Goal: Communication & Community: Answer question/provide support

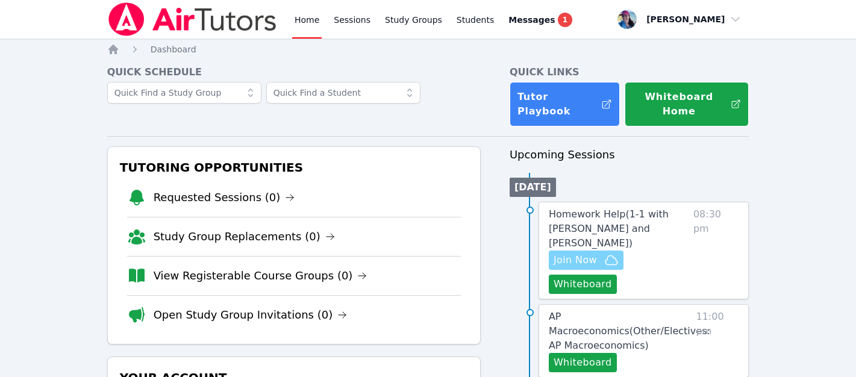
click at [597, 253] on span "Join Now" at bounding box center [585, 260] width 65 height 14
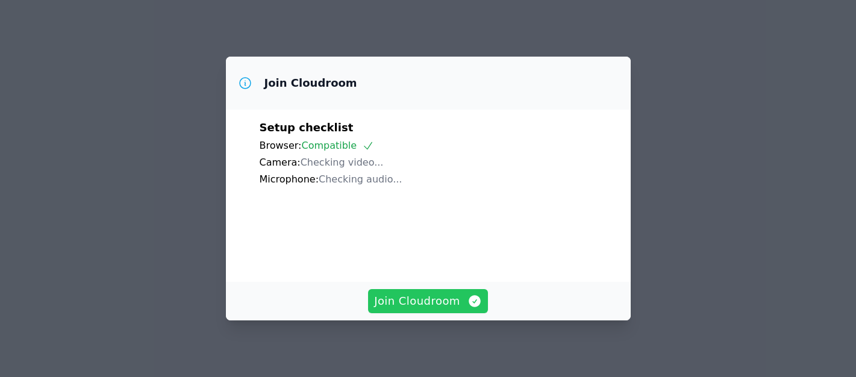
click at [450, 302] on span "Join Cloudroom" at bounding box center [428, 301] width 108 height 17
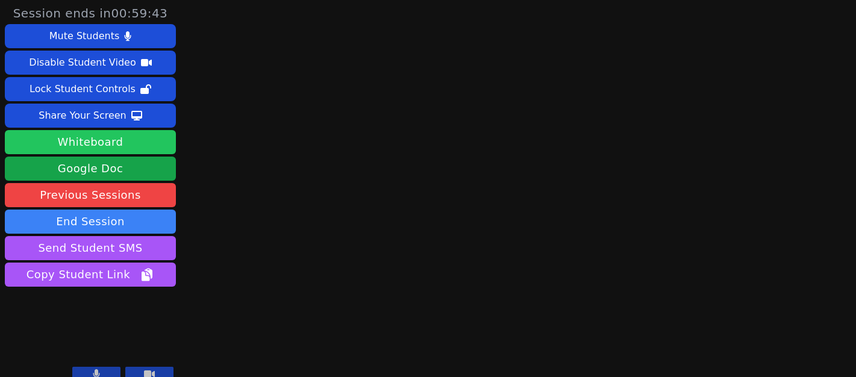
click at [84, 134] on button "Whiteboard" at bounding box center [90, 142] width 171 height 24
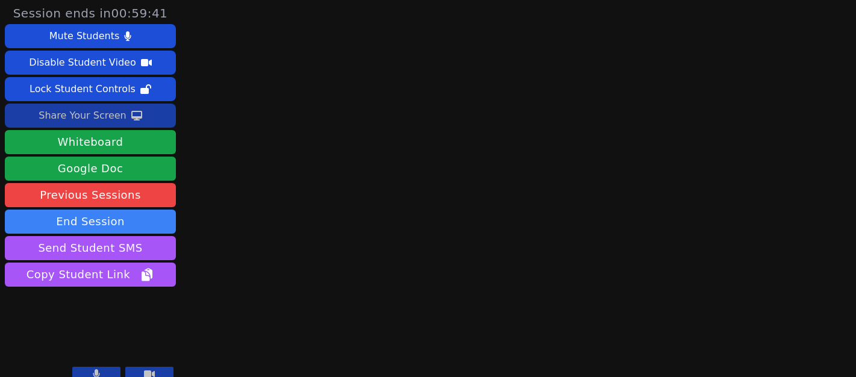
click at [113, 110] on div "Share Your Screen" at bounding box center [83, 115] width 88 height 19
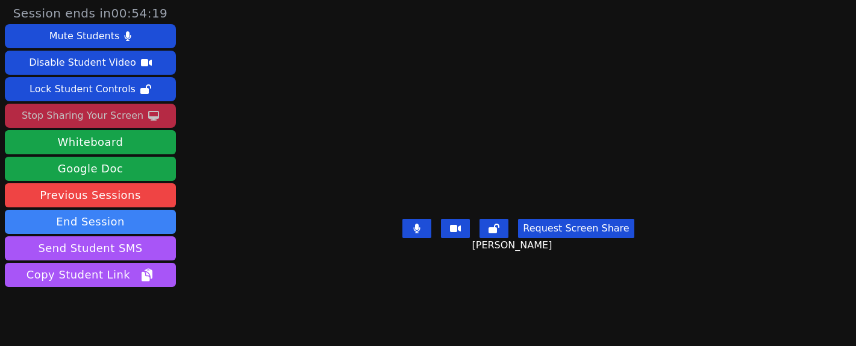
click at [573, 238] on button "Request Screen Share" at bounding box center [576, 228] width 116 height 19
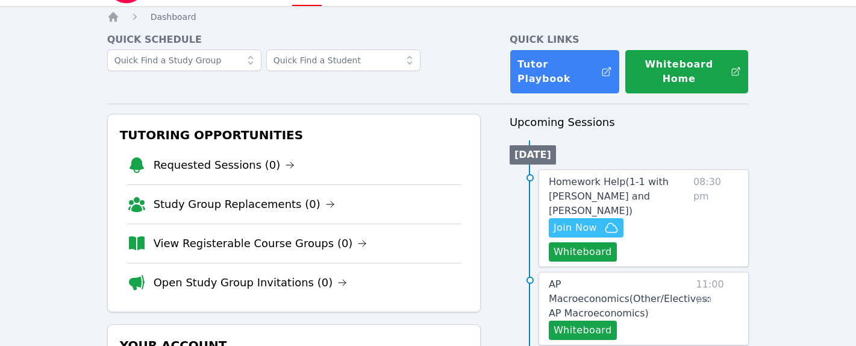
scroll to position [37, 0]
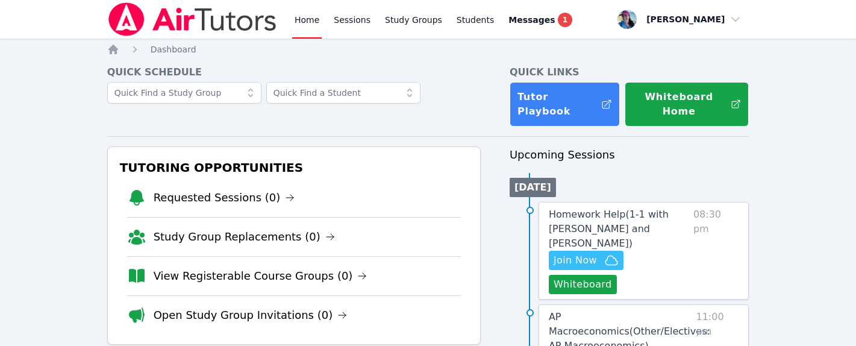
scroll to position [28, 0]
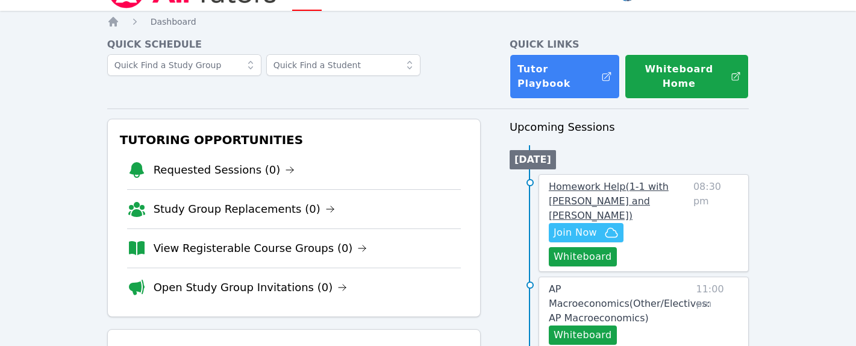
click at [615, 181] on span "Homework Help ( 1-1 with Narin Turac and Megan Nepshinsky )" at bounding box center [609, 201] width 120 height 40
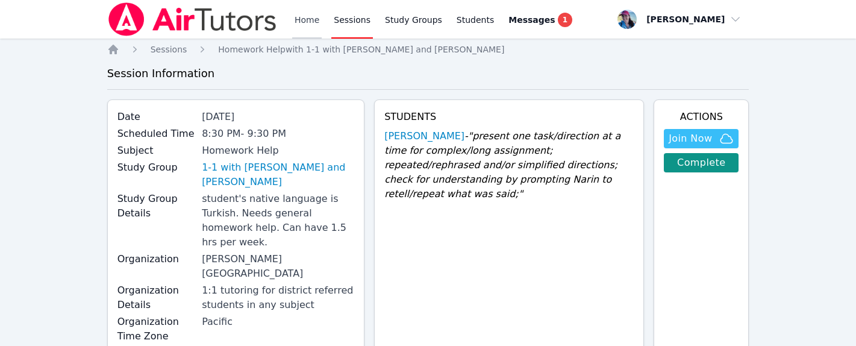
click at [306, 21] on link "Home" at bounding box center [307, 19] width 30 height 39
